Goal: Task Accomplishment & Management: Manage account settings

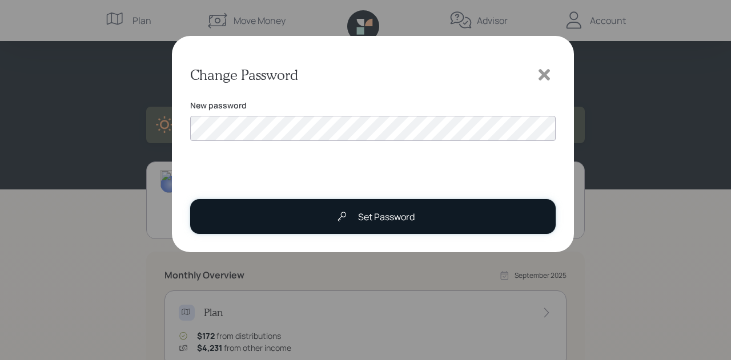
click at [381, 225] on div "Set Password" at bounding box center [372, 216] width 84 height 23
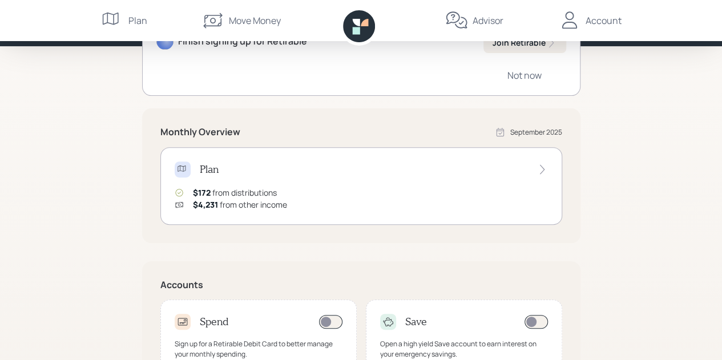
scroll to position [137, 0]
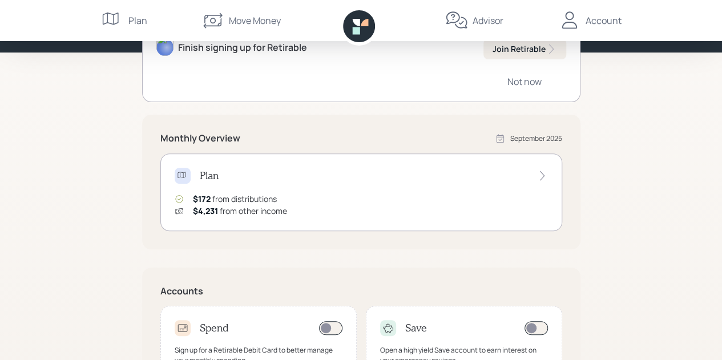
click at [381, 193] on div "$172 from distributions $4,231 from other income" at bounding box center [361, 205] width 373 height 24
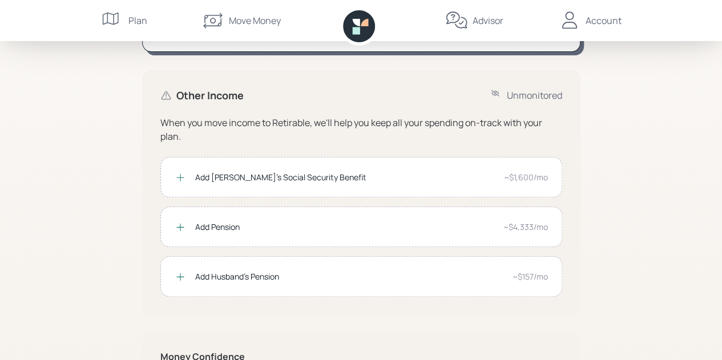
scroll to position [197, 0]
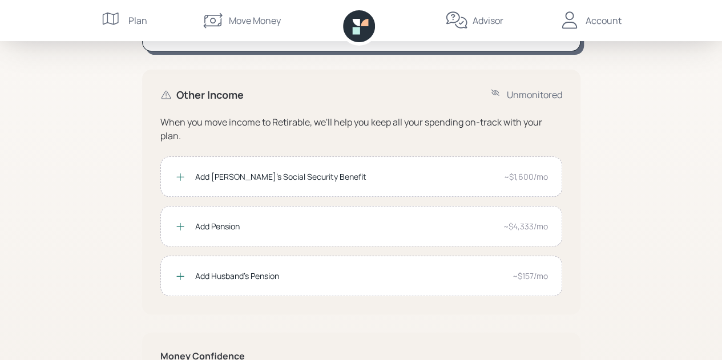
click at [541, 227] on div "~$4,333/mo" at bounding box center [525, 226] width 45 height 12
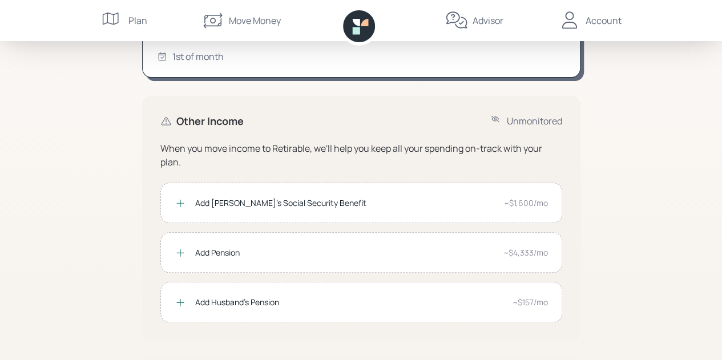
scroll to position [173, 0]
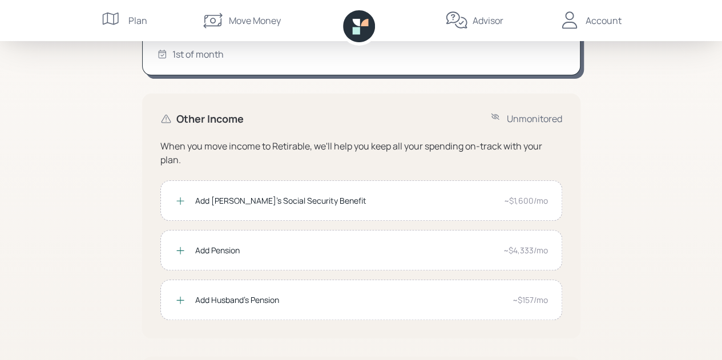
click at [546, 202] on div "~$1,600/mo" at bounding box center [526, 201] width 44 height 12
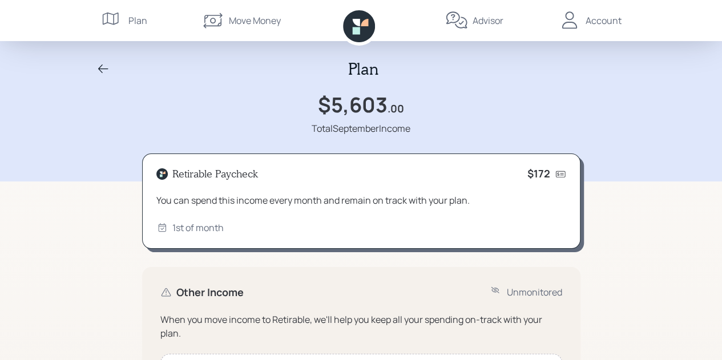
click at [139, 19] on div "Plan" at bounding box center [137, 21] width 19 height 14
click at [108, 70] on icon at bounding box center [103, 69] width 14 height 14
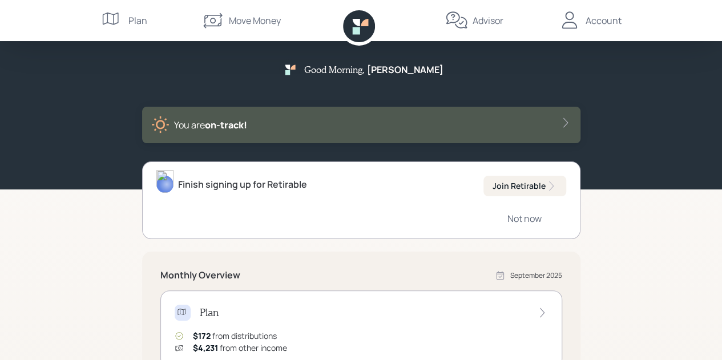
click at [606, 23] on div "Account" at bounding box center [604, 21] width 36 height 14
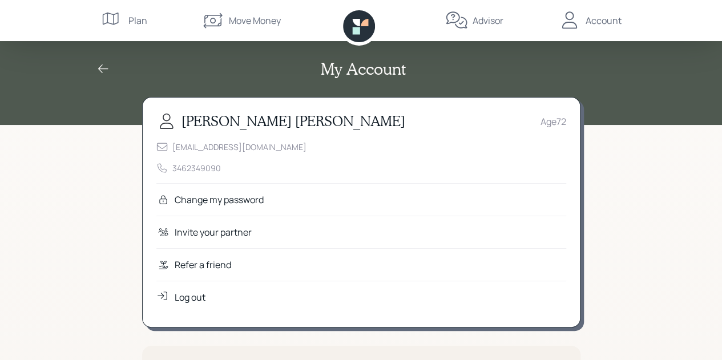
click at [185, 290] on div "Log out" at bounding box center [190, 297] width 31 height 14
